Goal: Information Seeking & Learning: Learn about a topic

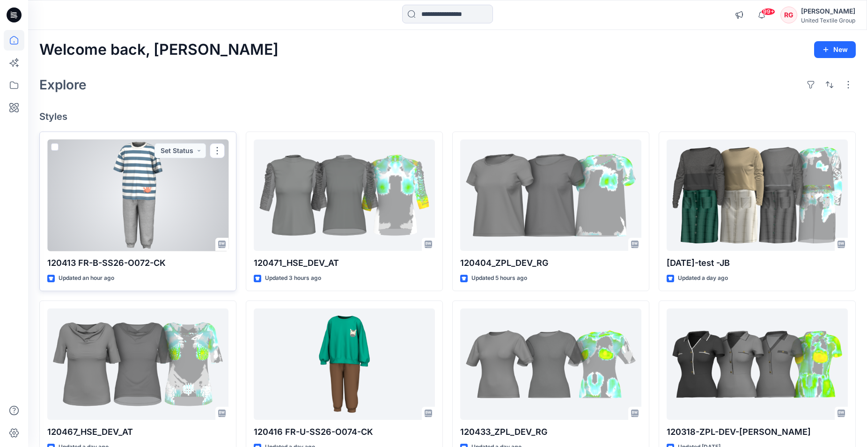
click at [133, 215] on div at bounding box center [137, 196] width 181 height 112
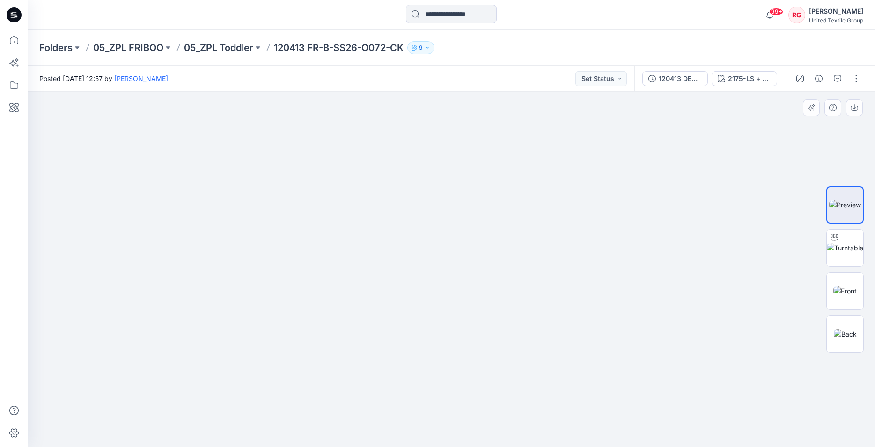
drag, startPoint x: 450, startPoint y: 441, endPoint x: 467, endPoint y: 388, distance: 55.1
click at [450, 440] on img at bounding box center [451, 208] width 600 height 478
drag, startPoint x: 486, startPoint y: 370, endPoint x: 487, endPoint y: 292, distance: 77.8
click at [685, 79] on div "120413 DEV COL" at bounding box center [680, 79] width 43 height 10
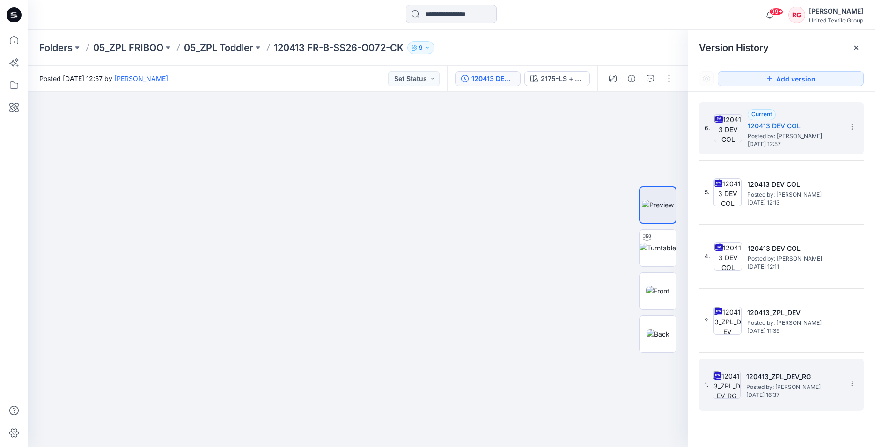
click at [786, 390] on span "Posted by: [PERSON_NAME]" at bounding box center [794, 387] width 94 height 9
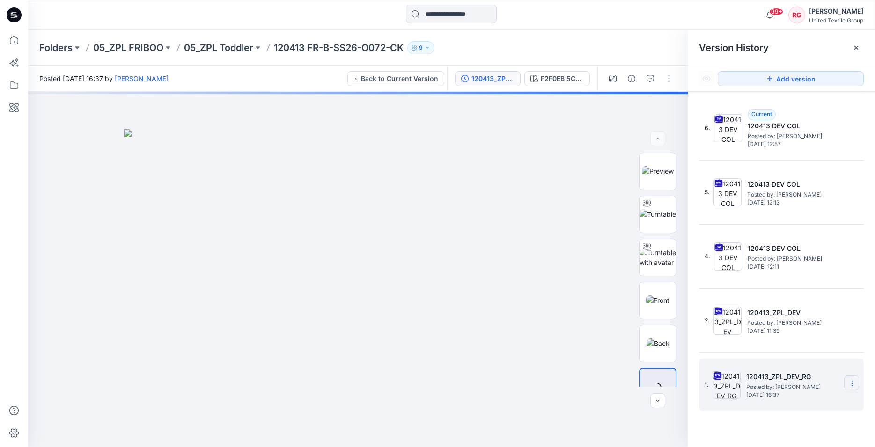
click at [855, 384] on icon at bounding box center [852, 383] width 7 height 7
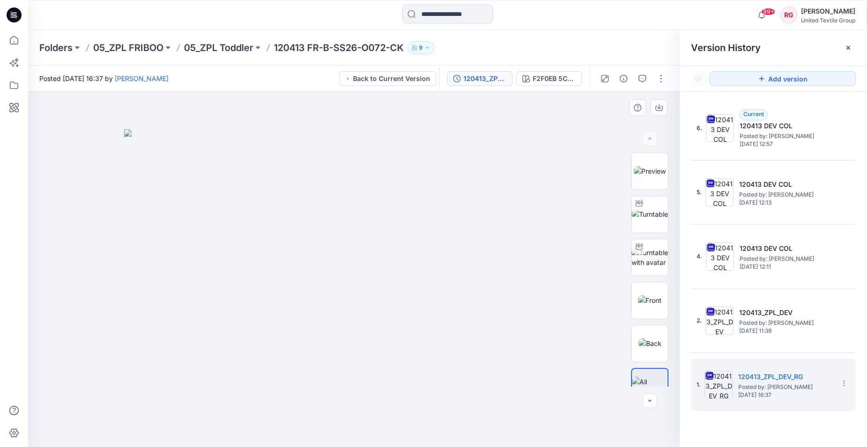
click at [549, 314] on img at bounding box center [358, 288] width 468 height 319
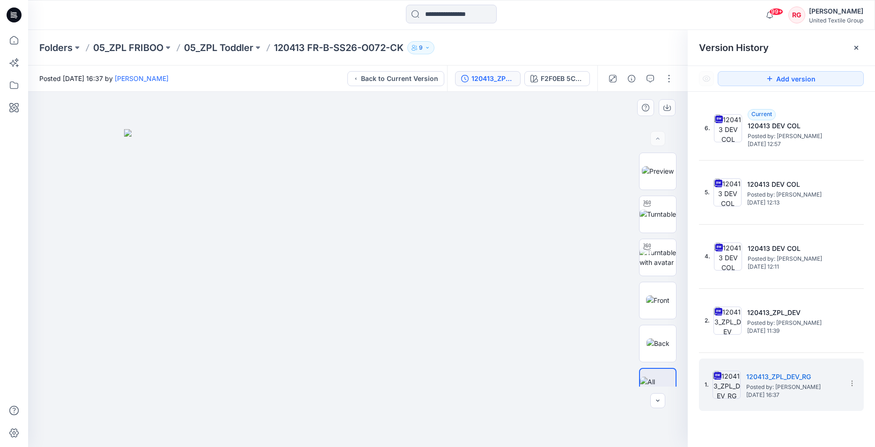
click at [534, 319] on img at bounding box center [358, 288] width 468 height 319
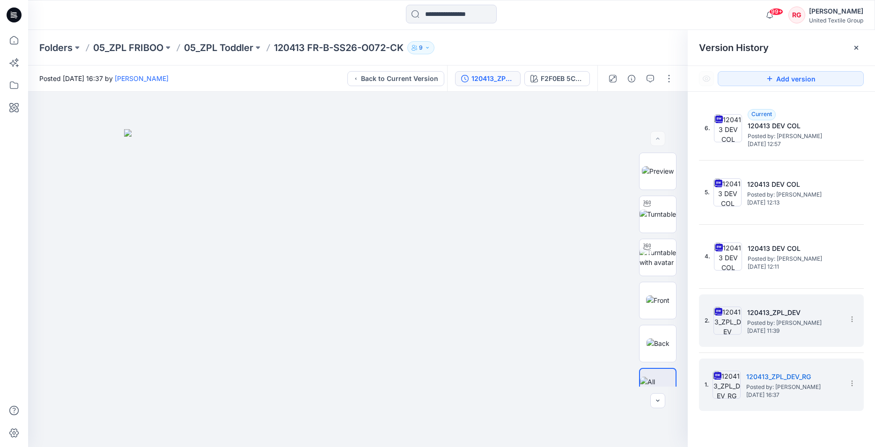
click at [766, 322] on span "Posted by: [PERSON_NAME]" at bounding box center [795, 323] width 94 height 9
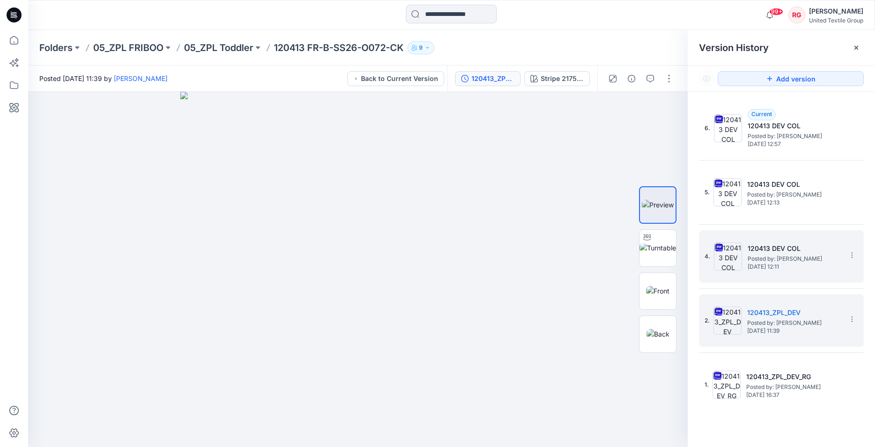
click at [771, 239] on div "4. 120413 DEV COL Posted by: [PERSON_NAME] [DATE] 12:11" at bounding box center [775, 256] width 141 height 45
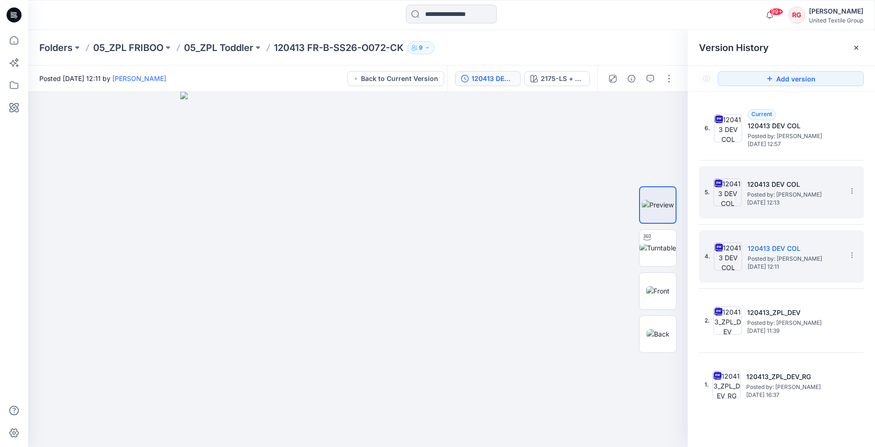
click at [777, 195] on span "Posted by: [PERSON_NAME]" at bounding box center [795, 194] width 94 height 9
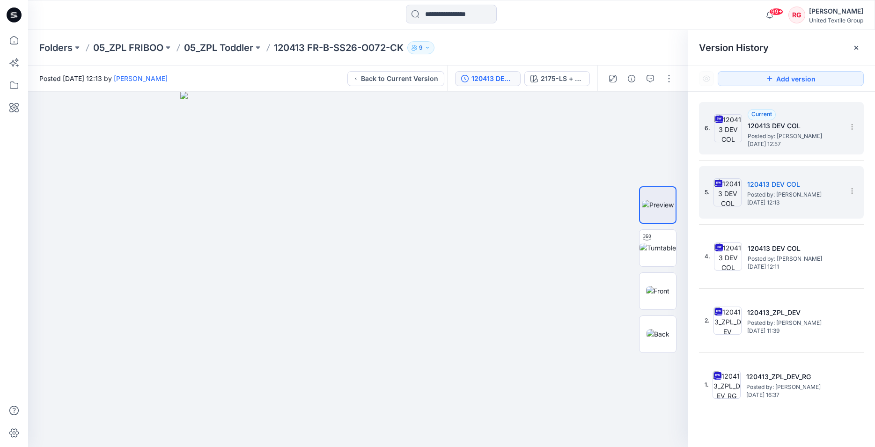
click at [772, 134] on span "Posted by: [PERSON_NAME]" at bounding box center [795, 136] width 94 height 9
